Goal: Transaction & Acquisition: Purchase product/service

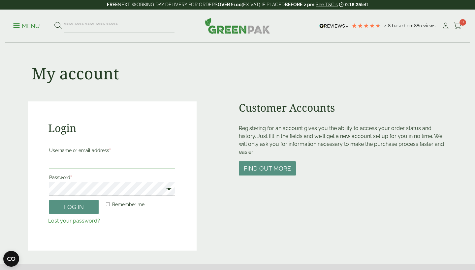
type input "**********"
click at [74, 207] on button "Log in" at bounding box center [73, 207] width 49 height 14
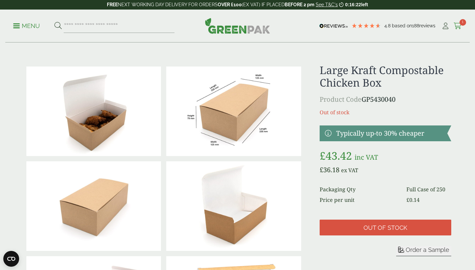
click at [456, 23] on icon at bounding box center [457, 26] width 8 height 7
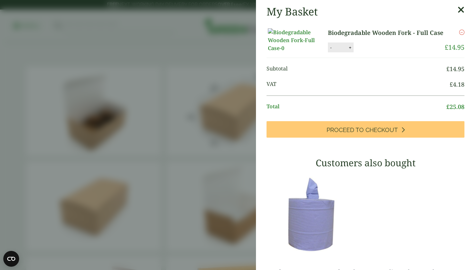
click at [462, 9] on icon at bounding box center [460, 9] width 7 height 9
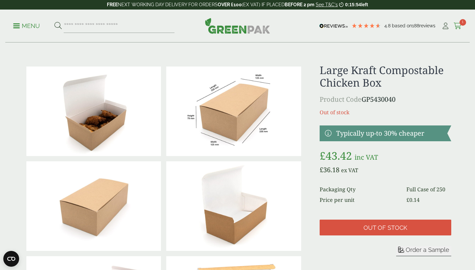
click at [460, 24] on span "1" at bounding box center [462, 22] width 7 height 7
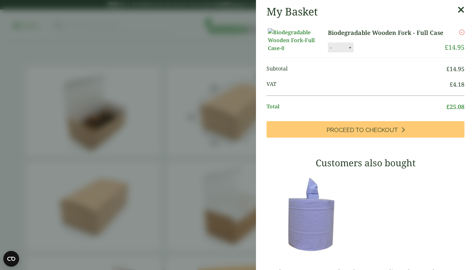
click at [464, 10] on icon at bounding box center [460, 9] width 7 height 9
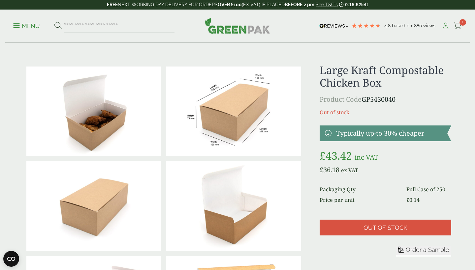
click at [448, 22] on link "My Account" at bounding box center [445, 26] width 8 height 10
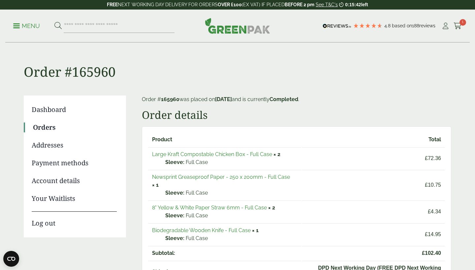
click at [211, 207] on link "8" Yellow & White Paper Straw 6mm - Full Case" at bounding box center [209, 208] width 115 height 6
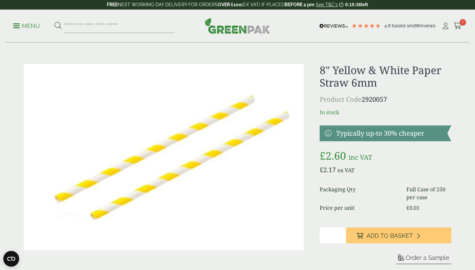
click at [340, 234] on input "*" at bounding box center [333, 236] width 26 height 16
type input "*"
click at [342, 234] on input "*" at bounding box center [333, 236] width 26 height 16
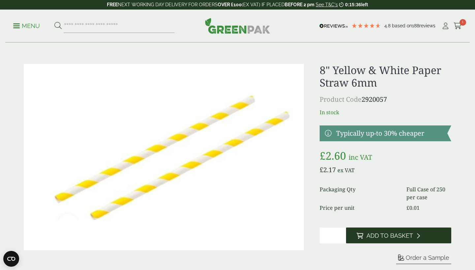
click at [359, 234] on icon at bounding box center [359, 236] width 7 height 6
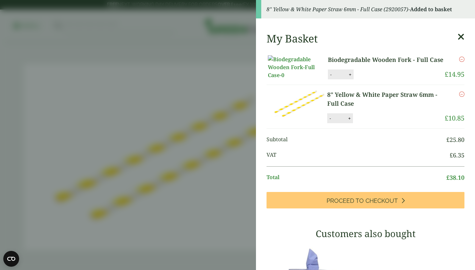
click at [462, 36] on icon at bounding box center [460, 36] width 7 height 9
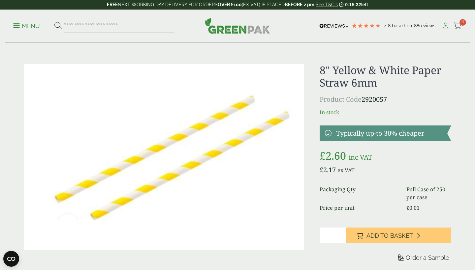
click at [446, 30] on link "My Account" at bounding box center [445, 26] width 8 height 10
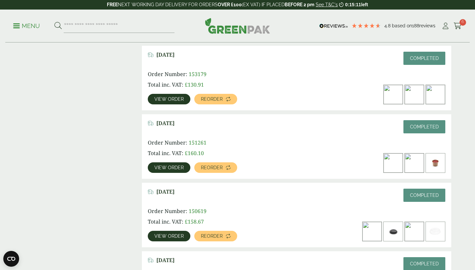
scroll to position [510, 0]
click at [175, 166] on span "View order" at bounding box center [168, 167] width 29 height 5
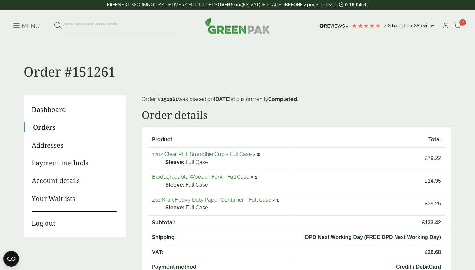
click at [182, 202] on link "2oz Kraft Heavy Duty Paper Container - Full Case" at bounding box center [211, 200] width 119 height 6
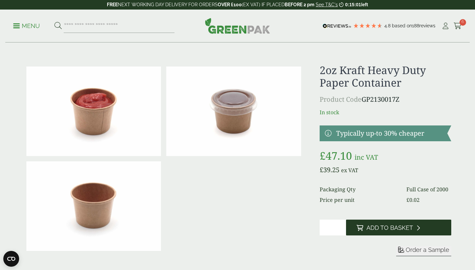
click at [379, 231] on span "Add to Basket" at bounding box center [389, 228] width 46 height 7
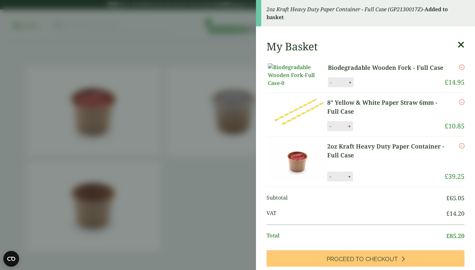
click at [460, 46] on icon at bounding box center [460, 44] width 7 height 9
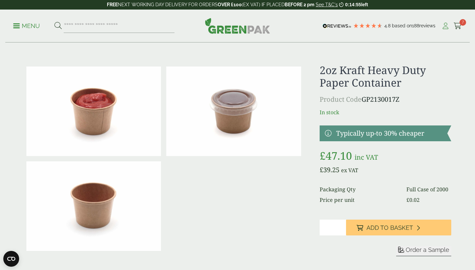
click at [443, 25] on icon at bounding box center [445, 26] width 8 height 7
click at [457, 26] on icon at bounding box center [457, 26] width 8 height 7
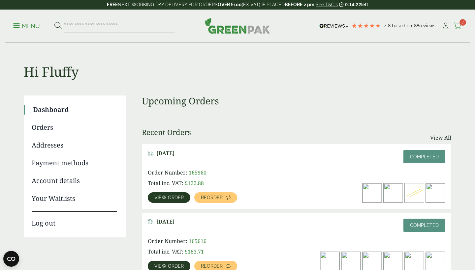
click at [460, 25] on icon at bounding box center [457, 26] width 8 height 7
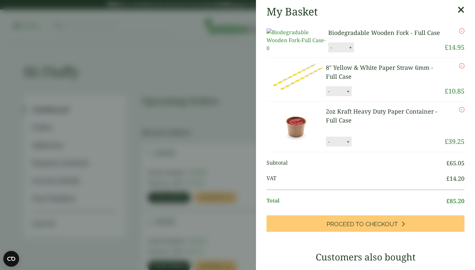
click at [458, 10] on icon at bounding box center [460, 9] width 7 height 9
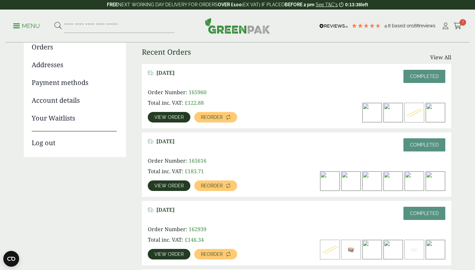
scroll to position [81, 0]
click at [175, 191] on div "[DATE] Completed Order Number: 165616 Total inc. VAT: £ 183.71 View order Reord…" at bounding box center [296, 164] width 309 height 65
click at [176, 186] on span "View order" at bounding box center [168, 185] width 29 height 5
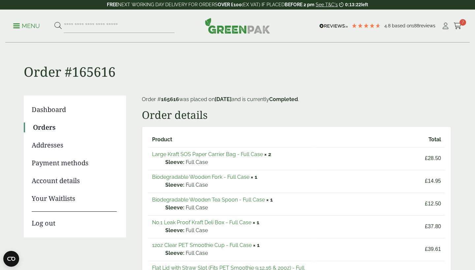
click at [201, 153] on link "Large Kraft SOS Paper Carrier Bag - Full Case" at bounding box center [207, 154] width 111 height 6
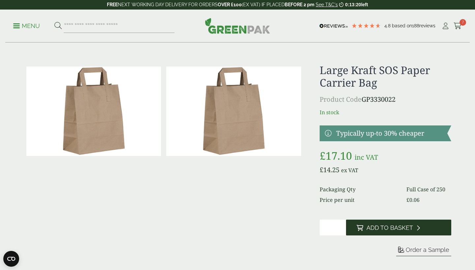
click at [363, 225] on button "Add to Basket" at bounding box center [398, 228] width 105 height 16
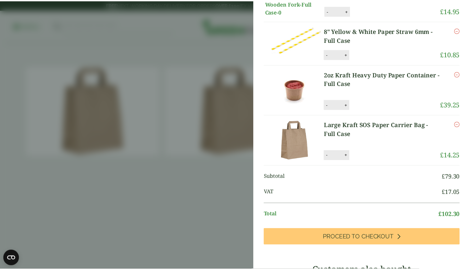
scroll to position [66, 0]
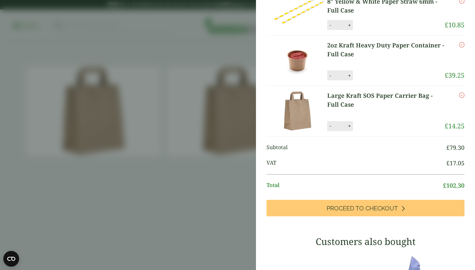
click at [150, 164] on aside "My Basket Biodegradable Wooden Fork - Full Case Biodegradable Wooden Fork - Ful…" at bounding box center [237, 135] width 475 height 270
